Goal: Complete application form

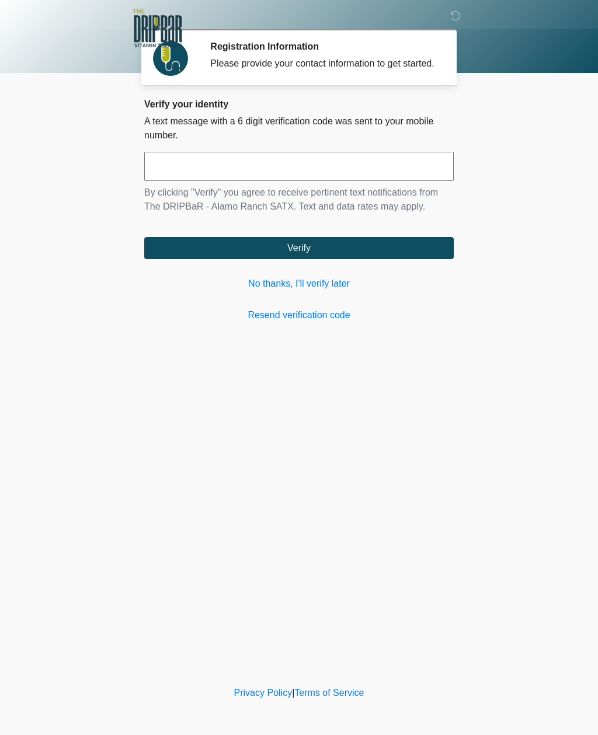
click at [235, 181] on input "text" at bounding box center [298, 166] width 309 height 29
click at [328, 291] on link "No thanks, I'll verify later" at bounding box center [298, 284] width 309 height 14
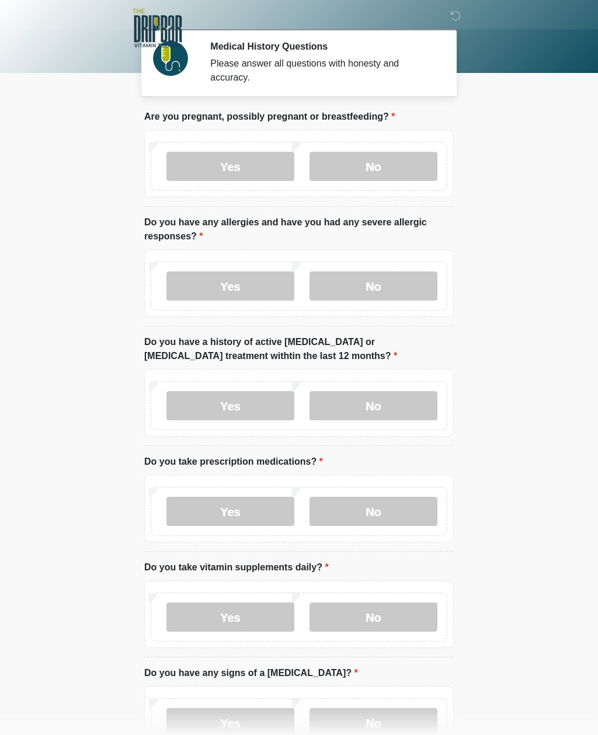
click at [387, 159] on label "No" at bounding box center [373, 166] width 128 height 29
click at [399, 281] on label "No" at bounding box center [373, 285] width 128 height 29
click at [402, 405] on label "No" at bounding box center [373, 405] width 128 height 29
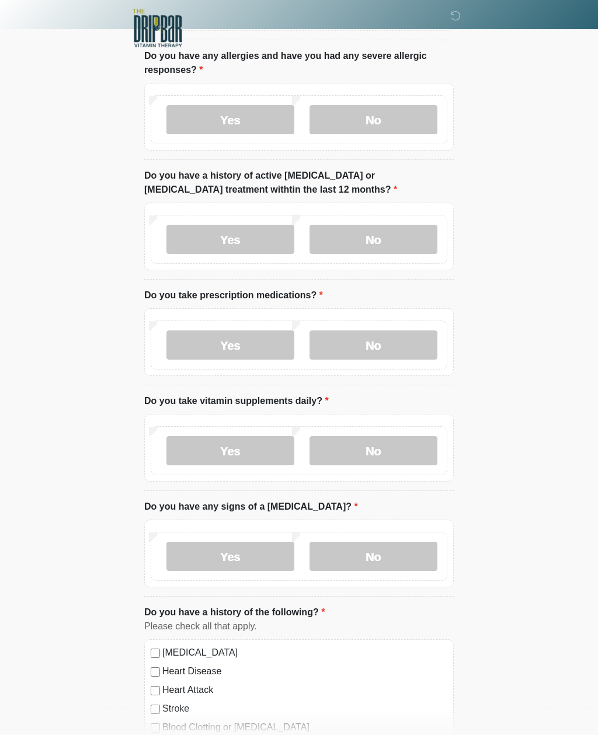
scroll to position [176, 0]
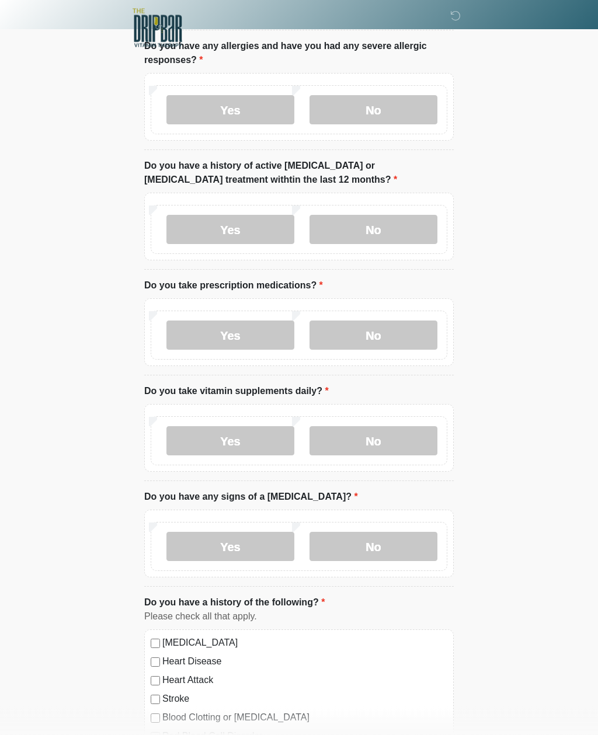
click at [260, 328] on label "Yes" at bounding box center [230, 335] width 128 height 29
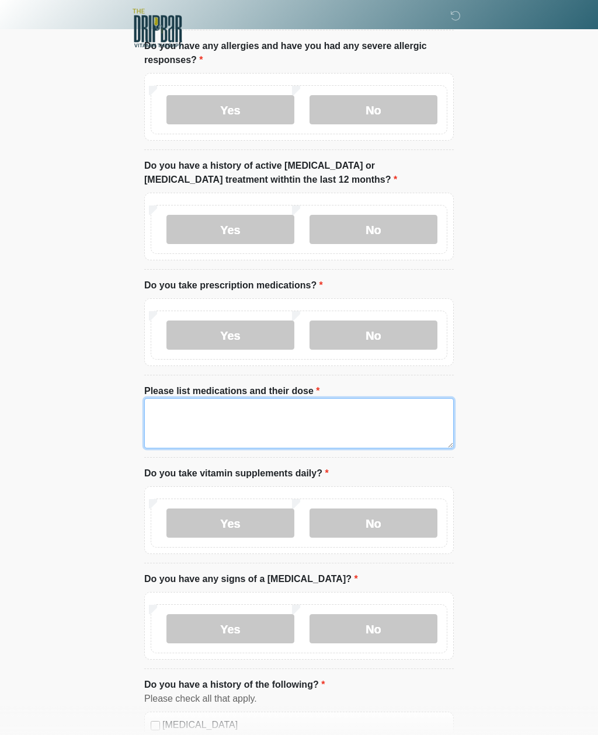
click at [294, 411] on textarea "Please list medications and their dose" at bounding box center [298, 423] width 309 height 50
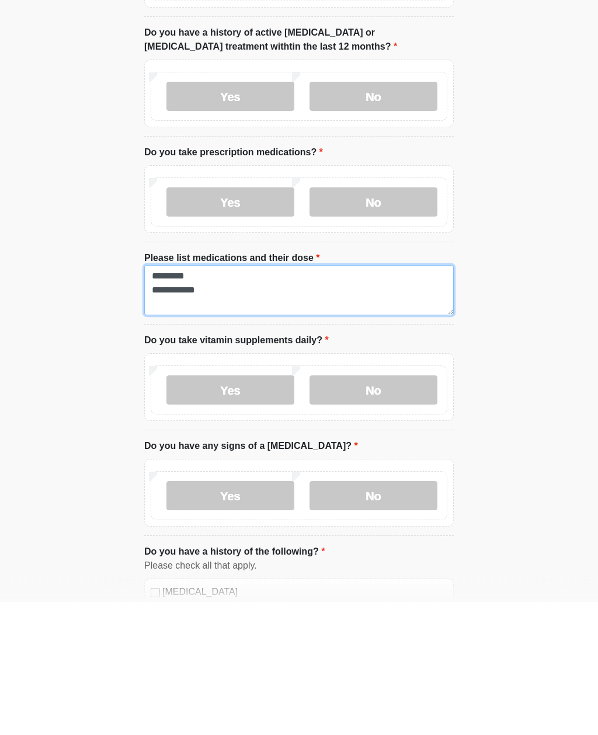
type textarea "**********"
click at [385, 509] on label "No" at bounding box center [373, 523] width 128 height 29
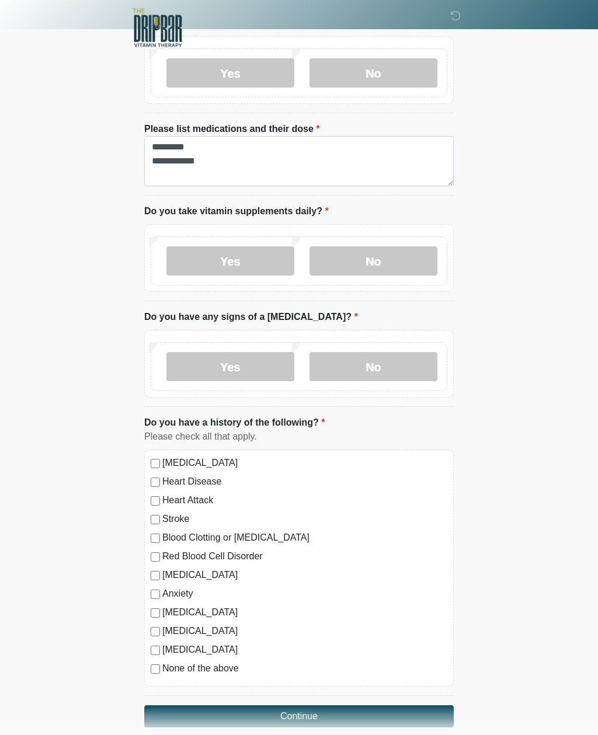
scroll to position [438, 0]
click at [380, 362] on label "No" at bounding box center [373, 366] width 128 height 29
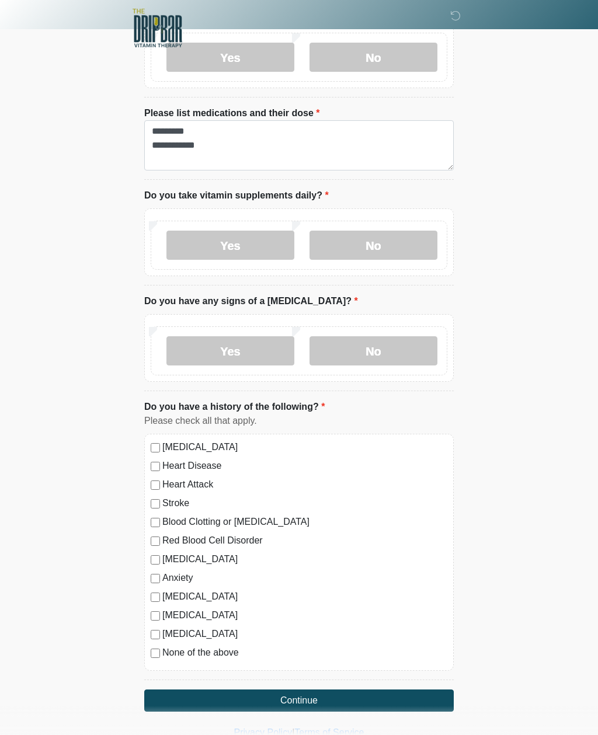
click at [165, 446] on label "[MEDICAL_DATA]" at bounding box center [304, 447] width 285 height 14
click at [340, 700] on button "Continue" at bounding box center [298, 700] width 309 height 22
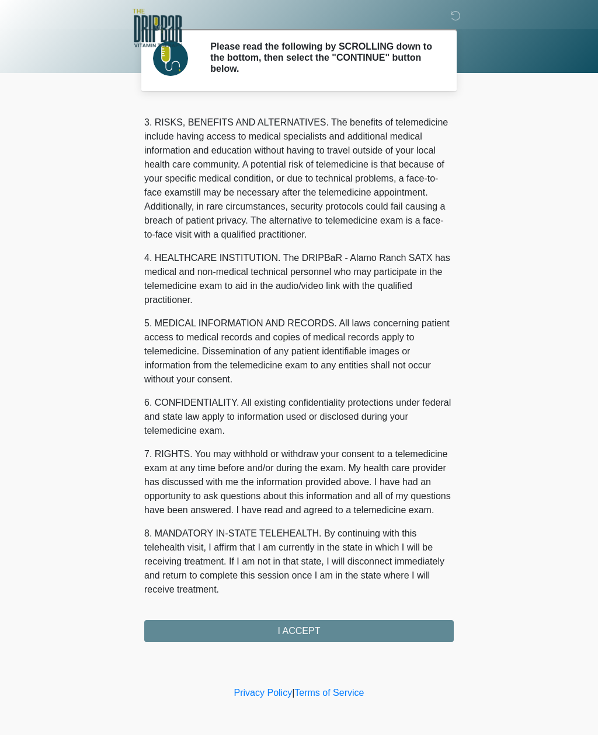
scroll to position [190, 0]
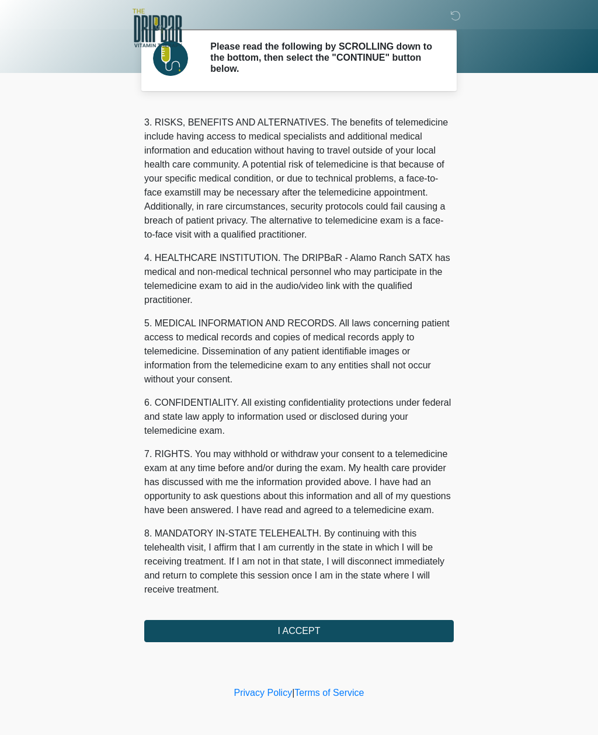
click at [317, 633] on button "I ACCEPT" at bounding box center [298, 631] width 309 height 22
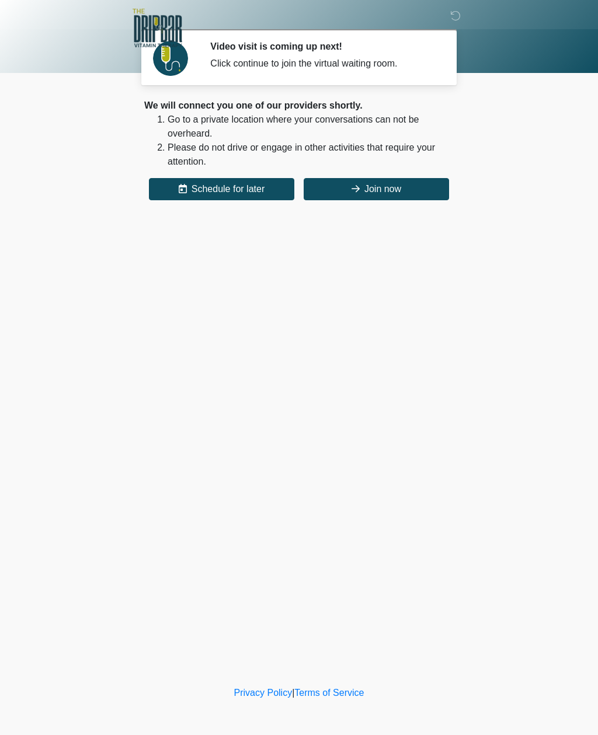
click at [386, 197] on button "Join now" at bounding box center [375, 189] width 145 height 22
